Goal: Obtain resource: Download file/media

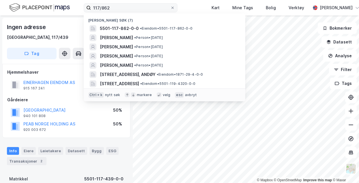
click at [102, 8] on input "117/862" at bounding box center [130, 7] width 79 height 9
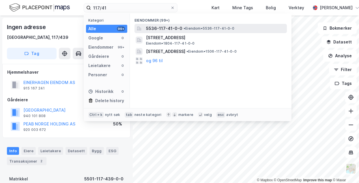
click at [188, 29] on span "• Eiendom • 5536-117-41-0-0" at bounding box center [208, 28] width 51 height 5
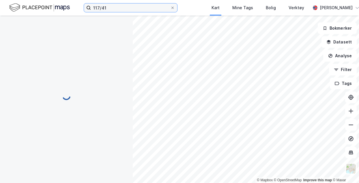
click at [138, 9] on input "117/41" at bounding box center [130, 7] width 79 height 9
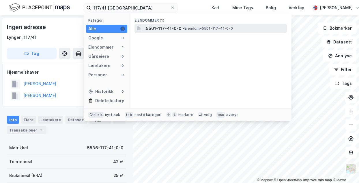
click at [170, 31] on span "5501-117-41-0-0" at bounding box center [163, 28] width 35 height 7
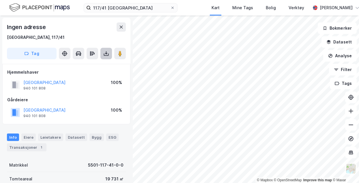
click at [104, 54] on icon at bounding box center [106, 54] width 6 height 6
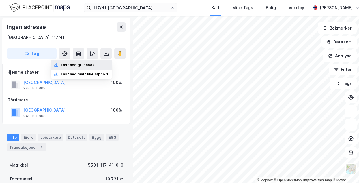
click at [93, 63] on div "Last ned grunnbok" at bounding box center [77, 65] width 33 height 5
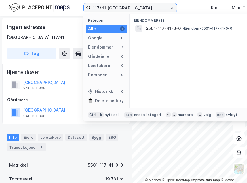
drag, startPoint x: 130, startPoint y: 11, endPoint x: 102, endPoint y: 8, distance: 28.1
click at [102, 8] on input "117/41 [GEOGRAPHIC_DATA]" at bounding box center [130, 7] width 79 height 9
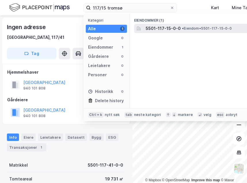
click at [162, 26] on span "5501-117-15-0-0" at bounding box center [163, 28] width 35 height 7
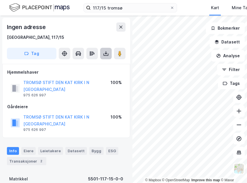
click at [103, 52] on button at bounding box center [106, 54] width 12 height 12
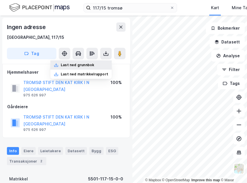
click at [94, 63] on div "Last ned grunnbok" at bounding box center [77, 65] width 33 height 5
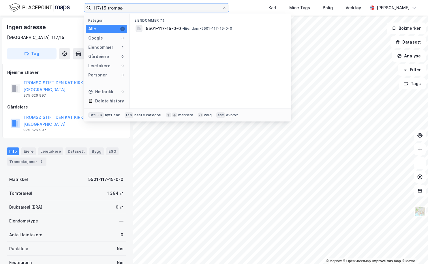
drag, startPoint x: 124, startPoint y: 8, endPoint x: 101, endPoint y: 6, distance: 22.6
click at [101, 6] on input "117/15 tromsø" at bounding box center [156, 7] width 131 height 9
click at [99, 6] on input "117/2726 [GEOGRAPHIC_DATA]" at bounding box center [156, 7] width 131 height 9
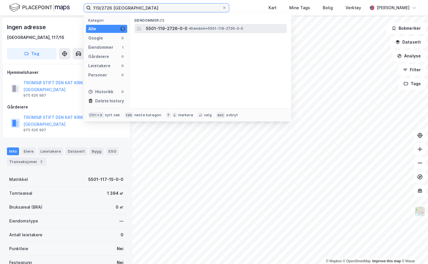
type input "119/2726 [GEOGRAPHIC_DATA]"
click at [189, 27] on span "•" at bounding box center [190, 28] width 2 height 4
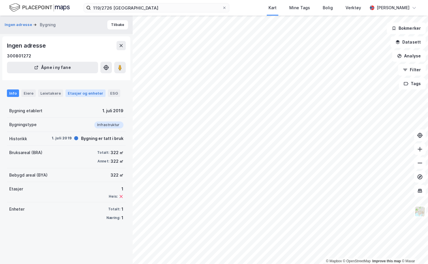
click at [79, 96] on div "Etasjer og enheter" at bounding box center [85, 92] width 40 height 7
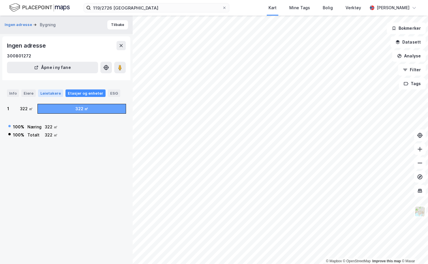
click at [52, 93] on div "Leietakere" at bounding box center [50, 92] width 25 height 7
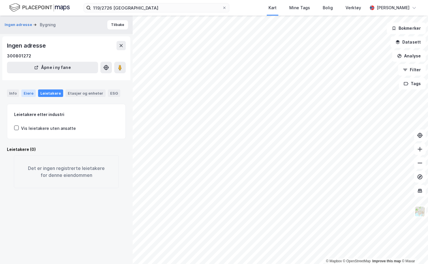
click at [32, 92] on div "Eiere" at bounding box center [28, 92] width 14 height 7
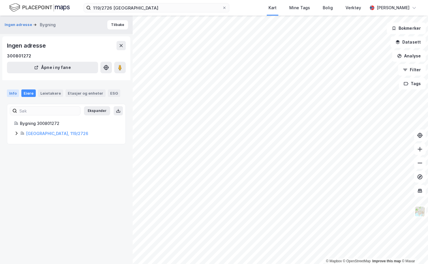
click at [13, 95] on div "Info" at bounding box center [13, 92] width 12 height 7
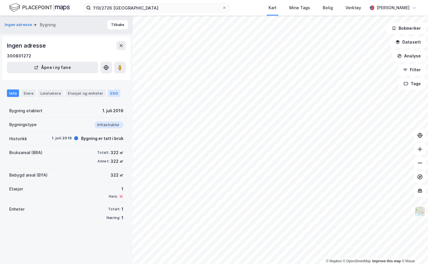
click at [110, 93] on div "ESG" at bounding box center [114, 92] width 12 height 7
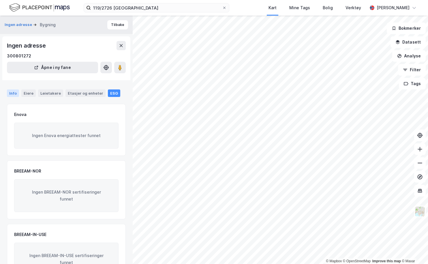
click at [9, 94] on div "Info" at bounding box center [13, 92] width 12 height 7
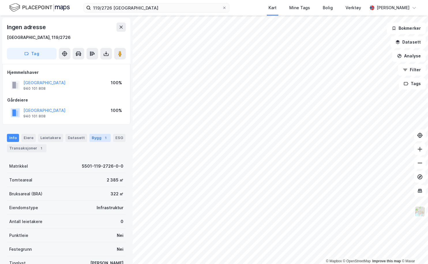
click at [89, 139] on div "Bygg 1" at bounding box center [99, 138] width 21 height 8
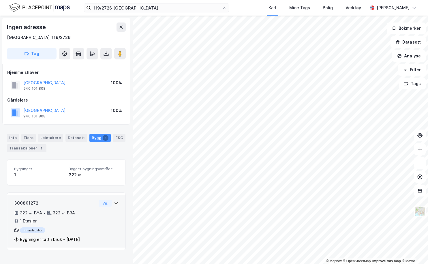
click at [114, 183] on icon at bounding box center [116, 203] width 5 height 5
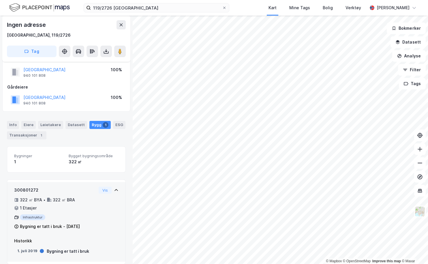
scroll to position [20, 0]
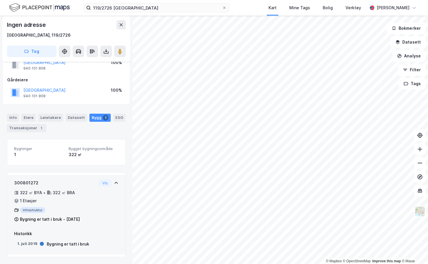
click at [109, 183] on div "Vis" at bounding box center [109, 182] width 20 height 7
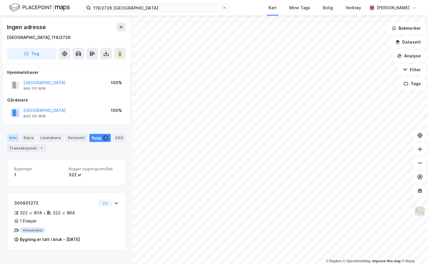
click at [8, 139] on div "Info" at bounding box center [13, 138] width 12 height 8
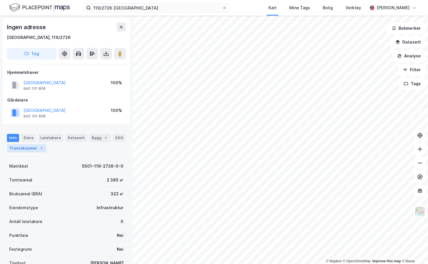
click at [25, 149] on div "Transaksjoner 1" at bounding box center [27, 148] width 40 height 8
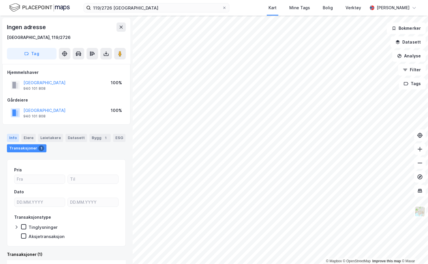
click at [12, 138] on div "Info" at bounding box center [13, 138] width 12 height 8
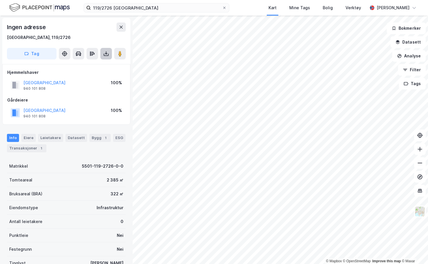
click at [105, 55] on icon at bounding box center [106, 54] width 6 height 6
click at [95, 73] on div "Last ned matrikkelrapport" at bounding box center [85, 74] width 48 height 5
click at [358, 183] on img at bounding box center [419, 211] width 11 height 11
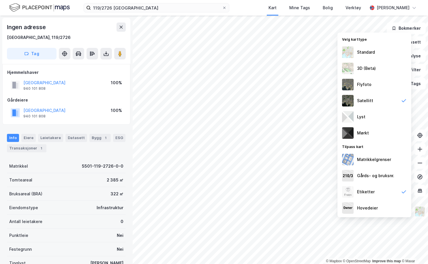
click at [358, 183] on img at bounding box center [419, 211] width 11 height 11
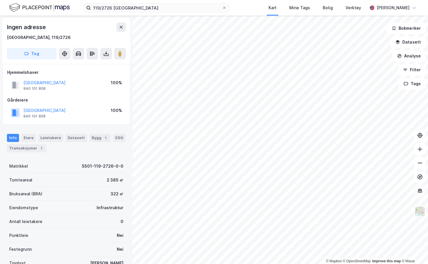
click at [358, 183] on icon at bounding box center [420, 191] width 6 height 6
